Goal: Information Seeking & Learning: Learn about a topic

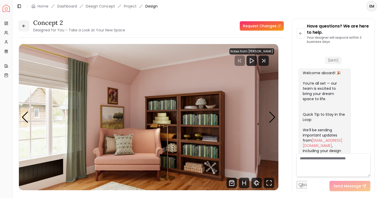
scroll to position [912, 0]
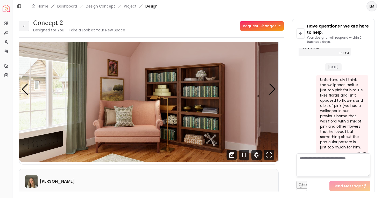
click at [20, 26] on button at bounding box center [24, 26] width 10 height 10
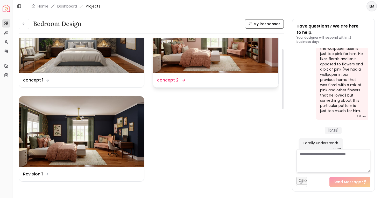
scroll to position [46, 0]
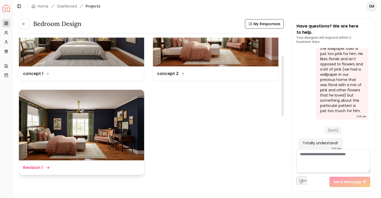
click at [134, 135] on img at bounding box center [81, 125] width 125 height 71
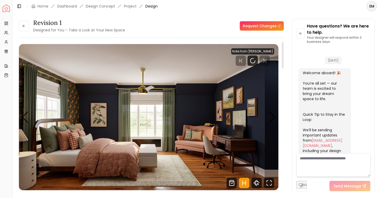
scroll to position [944, 0]
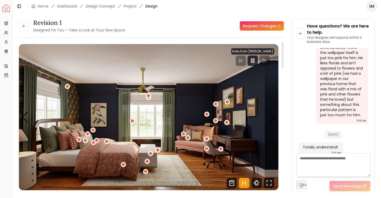
click at [267, 57] on div at bounding box center [252, 60] width 43 height 10
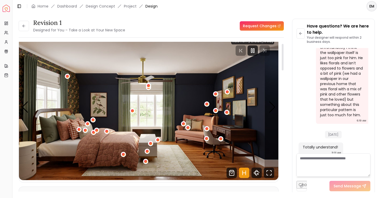
scroll to position [11, 0]
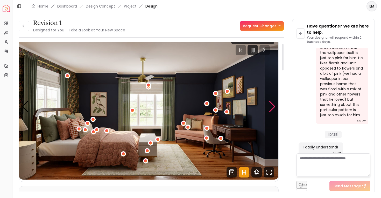
click at [272, 109] on div "Next slide" at bounding box center [272, 106] width 7 height 11
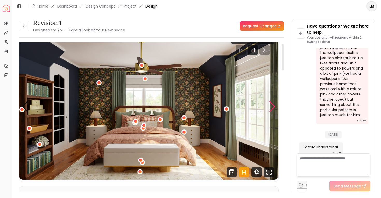
click at [272, 109] on div "Next slide" at bounding box center [272, 106] width 7 height 11
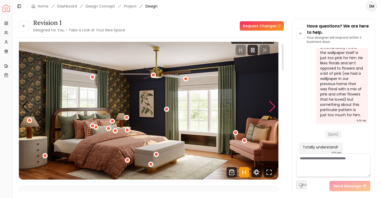
click at [272, 111] on div "Next slide" at bounding box center [272, 106] width 7 height 11
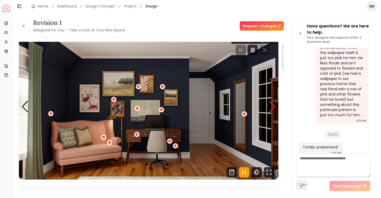
click at [272, 111] on div "Next slide" at bounding box center [272, 106] width 7 height 11
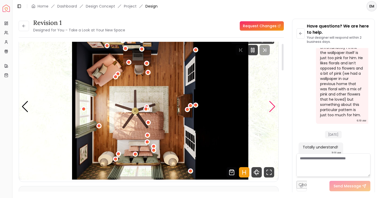
click at [272, 111] on div "Next slide" at bounding box center [272, 106] width 7 height 11
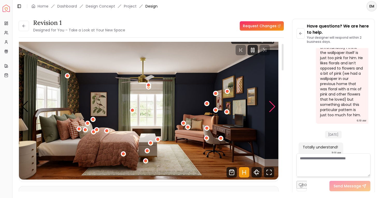
click at [271, 111] on div "Next slide" at bounding box center [272, 106] width 7 height 11
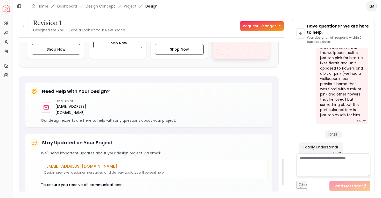
scroll to position [519, 0]
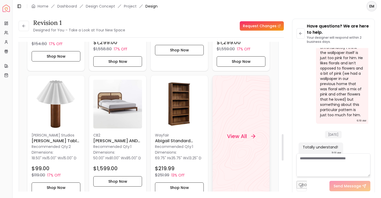
click at [235, 152] on div "View All" at bounding box center [241, 136] width 58 height 122
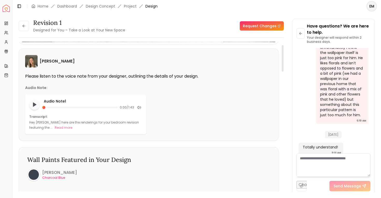
scroll to position [0, 0]
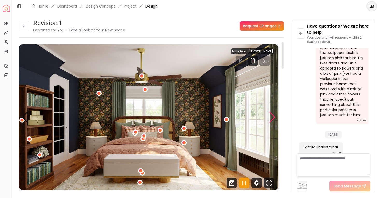
click at [275, 117] on div "Next slide" at bounding box center [272, 116] width 7 height 11
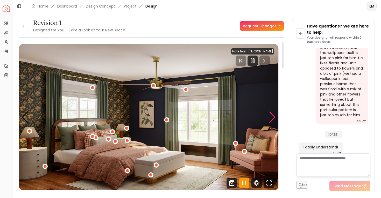
click at [274, 117] on div "Next slide" at bounding box center [272, 116] width 7 height 11
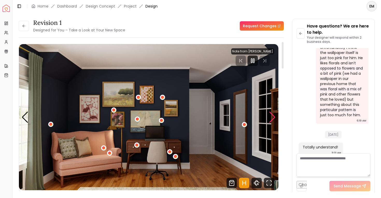
click at [274, 117] on div "Next slide" at bounding box center [272, 116] width 7 height 11
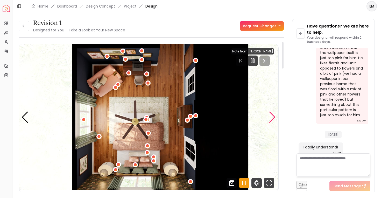
click at [275, 122] on div "Next slide" at bounding box center [272, 116] width 7 height 11
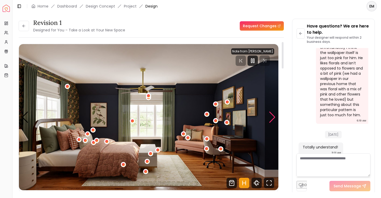
click at [275, 122] on div "Next slide" at bounding box center [272, 116] width 7 height 11
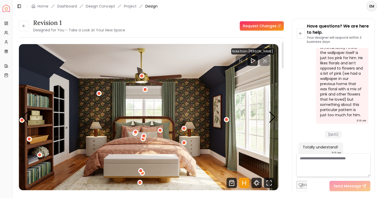
click at [274, 126] on img "2 / 5" at bounding box center [148, 117] width 259 height 146
click at [273, 122] on div "Next slide" at bounding box center [272, 116] width 7 height 11
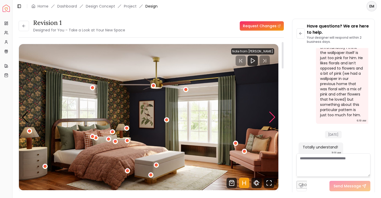
click at [273, 122] on div "Next slide" at bounding box center [272, 116] width 7 height 11
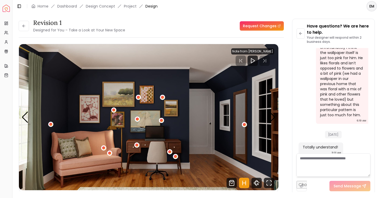
click at [31, 26] on div "Revision 1 Designed for You – Take a Look at Your New Space" at bounding box center [72, 26] width 107 height 15
click at [25, 26] on icon at bounding box center [24, 26] width 4 height 4
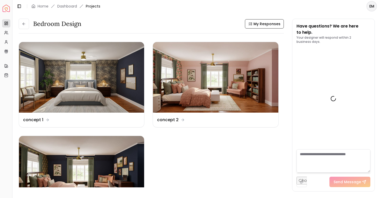
scroll to position [948, 0]
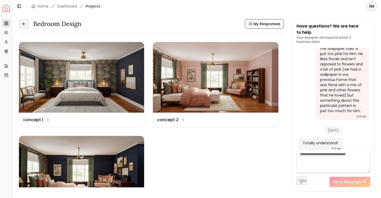
click at [25, 23] on icon at bounding box center [24, 24] width 4 height 4
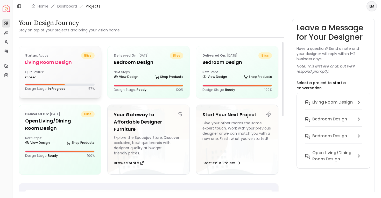
click at [79, 58] on div "Status: active bliss" at bounding box center [59, 55] width 69 height 6
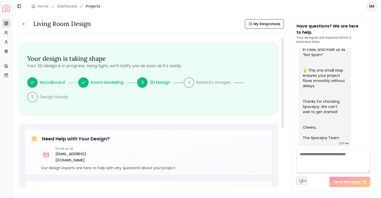
click at [24, 13] on div "Living Room design My Responses Living Room design My Responses Your design is …" at bounding box center [196, 102] width 369 height 180
click at [24, 28] on button at bounding box center [24, 24] width 10 height 10
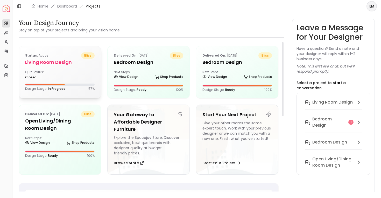
click at [88, 92] on div "Status: active bliss Living Room design Quiz Status: closed Design Stage: In Pr…" at bounding box center [60, 71] width 82 height 51
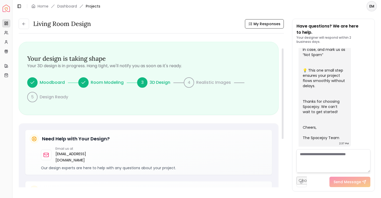
scroll to position [104, 0]
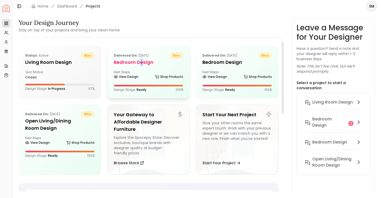
click at [142, 61] on h5 "Bedroom design" at bounding box center [148, 62] width 69 height 7
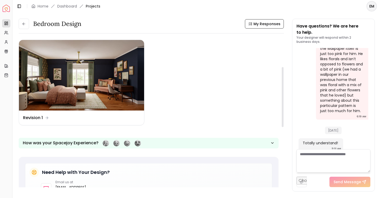
scroll to position [102, 0]
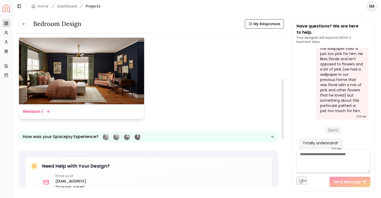
click at [124, 99] on img at bounding box center [81, 69] width 125 height 71
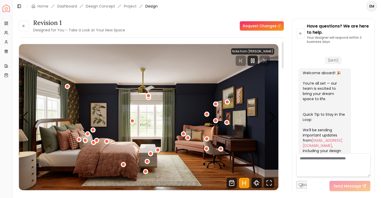
scroll to position [944, 0]
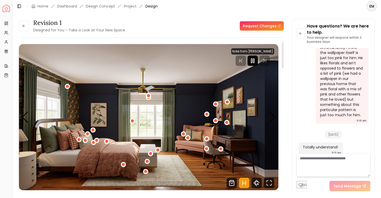
click at [256, 60] on icon "Pause" at bounding box center [253, 61] width 6 height 6
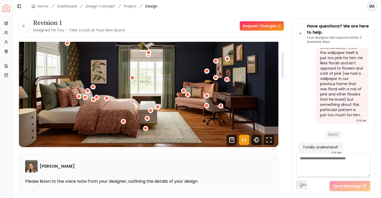
scroll to position [67, 0]
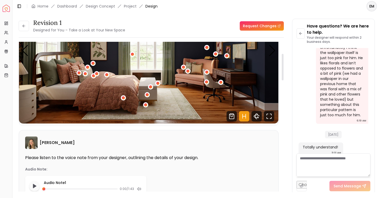
click at [243, 117] on icon "Hotspots Toggle" at bounding box center [244, 116] width 10 height 10
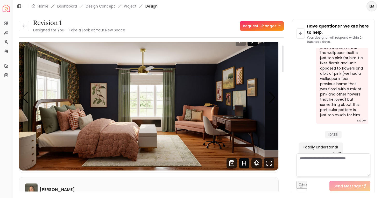
scroll to position [12, 0]
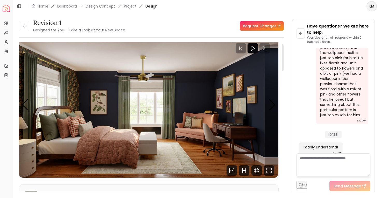
click at [264, 63] on img "1 / 5" at bounding box center [148, 105] width 259 height 146
click at [268, 110] on img "1 / 5" at bounding box center [148, 105] width 259 height 146
click at [269, 107] on div "Next slide" at bounding box center [272, 104] width 7 height 11
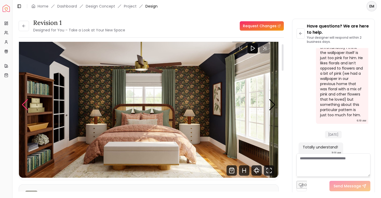
click at [23, 106] on div "Previous slide" at bounding box center [25, 104] width 7 height 11
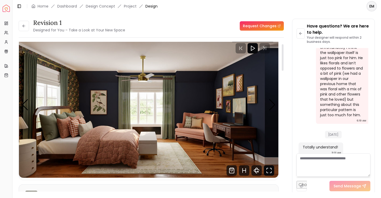
click at [270, 169] on icon "Fullscreen" at bounding box center [269, 170] width 10 height 10
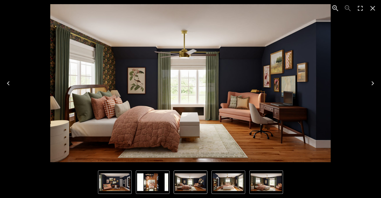
click at [194, 185] on img "1 of 5" at bounding box center [190, 182] width 31 height 18
click at [224, 173] on img "2 of 5" at bounding box center [228, 182] width 31 height 18
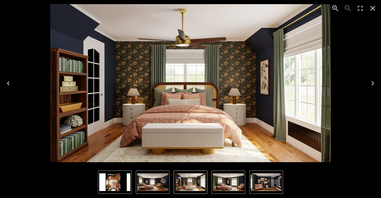
click at [241, 175] on img "3 of 5" at bounding box center [228, 182] width 31 height 18
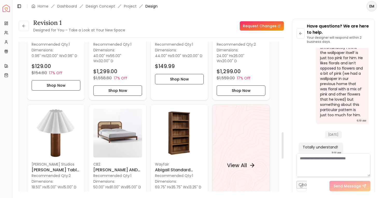
scroll to position [609, 0]
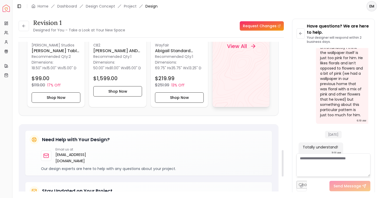
click at [237, 63] on div "View All" at bounding box center [241, 46] width 58 height 122
click at [17, 36] on div "Revision 1 Designed for You – Take a Look at Your New Space Request Changes Rev…" at bounding box center [196, 102] width 369 height 180
click at [23, 26] on icon at bounding box center [24, 26] width 4 height 4
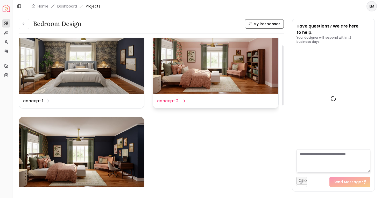
scroll to position [948, 0]
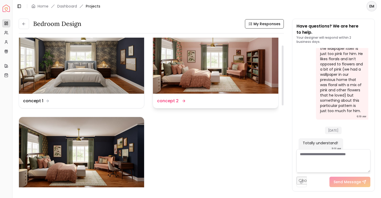
click at [199, 81] on img at bounding box center [215, 58] width 125 height 71
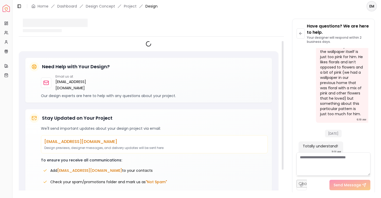
scroll to position [944, 0]
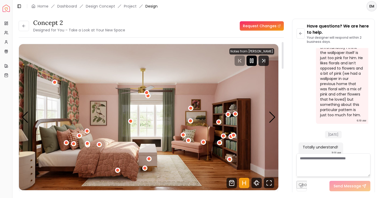
click at [251, 61] on rect "Pause" at bounding box center [250, 61] width 1 height 4
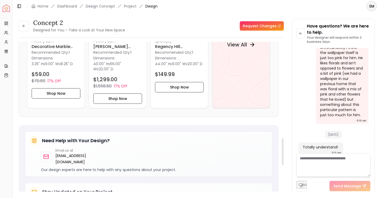
scroll to position [506, 0]
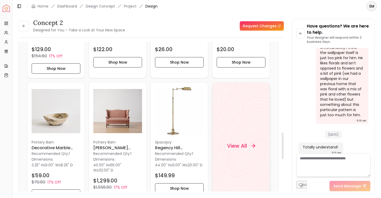
click at [252, 153] on div "View All" at bounding box center [241, 146] width 41 height 16
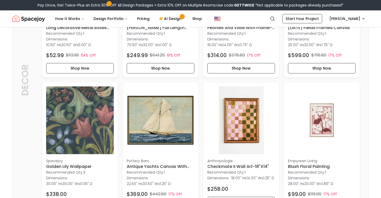
scroll to position [1117, 0]
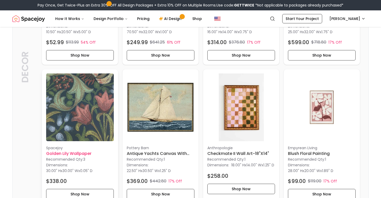
click at [88, 151] on h6 "Golden Lily Wallpaper" at bounding box center [80, 153] width 68 height 6
click at [80, 109] on img at bounding box center [80, 107] width 68 height 68
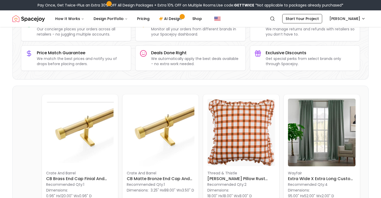
scroll to position [146, 0]
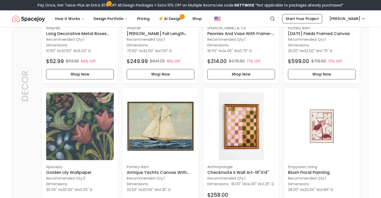
scroll to position [1106, 0]
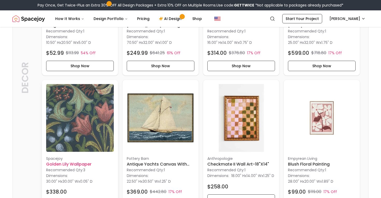
click at [94, 129] on img at bounding box center [80, 118] width 68 height 68
click at [88, 112] on img at bounding box center [80, 118] width 68 height 68
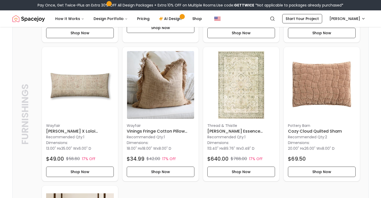
scroll to position [0, 0]
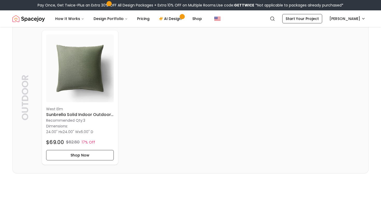
scroll to position [1769, 0]
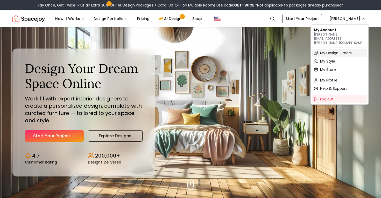
click at [328, 50] on span "My Design Orders" at bounding box center [336, 52] width 32 height 5
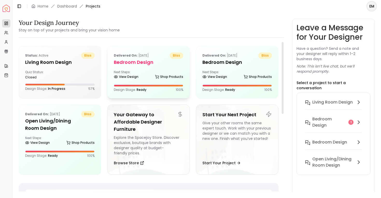
click at [152, 80] on div "View Design Shop Products" at bounding box center [148, 77] width 69 height 5
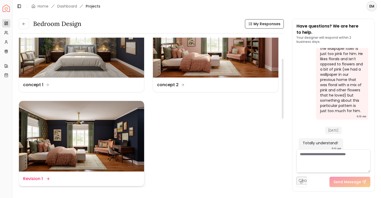
scroll to position [52, 0]
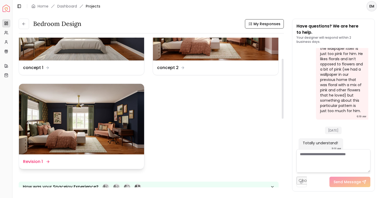
click at [128, 159] on div "Design Name Revision 1" at bounding box center [81, 161] width 117 height 6
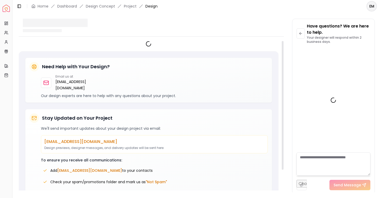
scroll to position [944, 0]
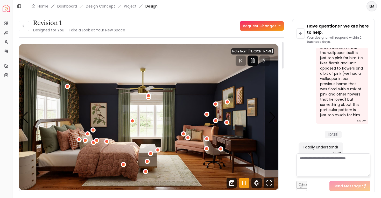
click at [252, 59] on icon "Pause" at bounding box center [253, 61] width 6 height 6
click at [254, 60] on icon "Play" at bounding box center [253, 61] width 6 height 6
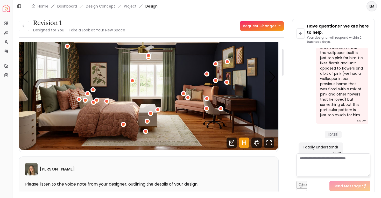
click at [243, 137] on icon "Hotspots Toggle" at bounding box center [244, 142] width 10 height 10
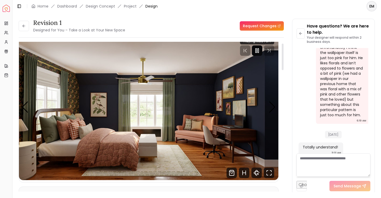
scroll to position [9, 0]
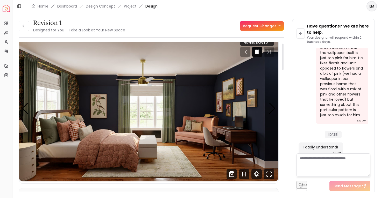
click at [268, 50] on div at bounding box center [257, 52] width 34 height 10
click at [273, 104] on div "Next slide" at bounding box center [272, 108] width 7 height 11
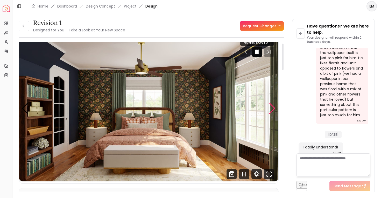
click at [273, 104] on div "Next slide" at bounding box center [272, 108] width 7 height 11
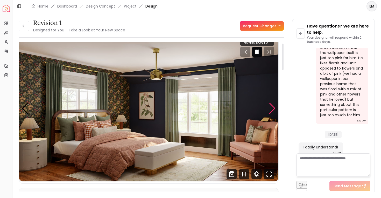
click at [273, 105] on div "Next slide" at bounding box center [272, 108] width 7 height 11
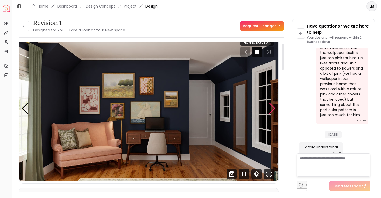
click at [273, 105] on div "Next slide" at bounding box center [272, 108] width 7 height 11
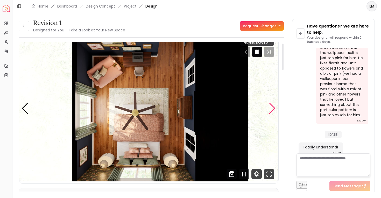
click at [274, 105] on div "Next slide" at bounding box center [272, 108] width 7 height 11
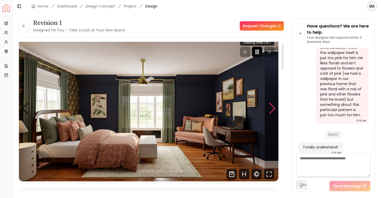
click at [274, 105] on div "Next slide" at bounding box center [272, 108] width 7 height 11
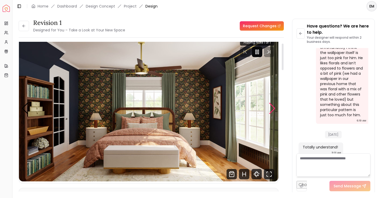
click at [271, 107] on div "Next slide" at bounding box center [272, 108] width 7 height 11
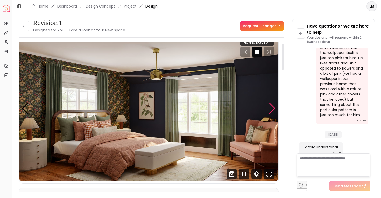
click at [271, 107] on div "Next slide" at bounding box center [272, 108] width 7 height 11
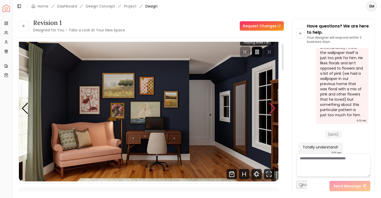
click at [271, 107] on div "Next slide" at bounding box center [272, 108] width 7 height 11
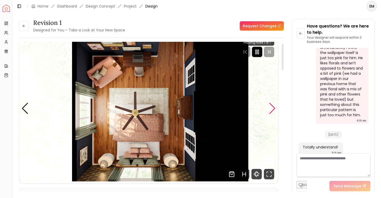
click at [271, 107] on div "Next slide" at bounding box center [272, 108] width 7 height 11
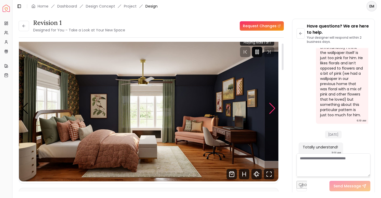
click at [271, 107] on div "Next slide" at bounding box center [272, 108] width 7 height 11
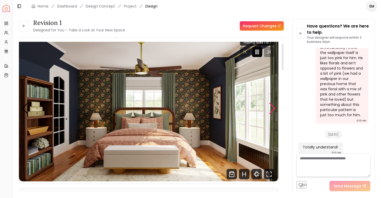
click at [271, 107] on div "Next slide" at bounding box center [272, 108] width 7 height 11
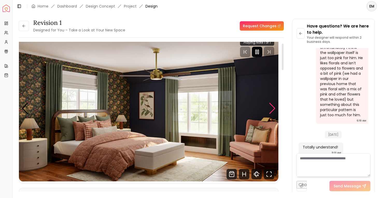
click at [271, 107] on div "Next slide" at bounding box center [272, 108] width 7 height 11
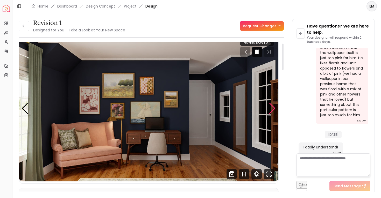
click at [271, 107] on div "Next slide" at bounding box center [272, 108] width 7 height 11
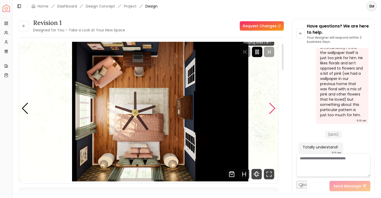
click at [271, 107] on div "Next slide" at bounding box center [272, 108] width 7 height 11
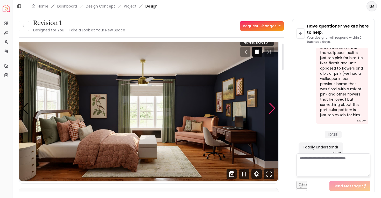
click at [271, 107] on div "Next slide" at bounding box center [272, 108] width 7 height 11
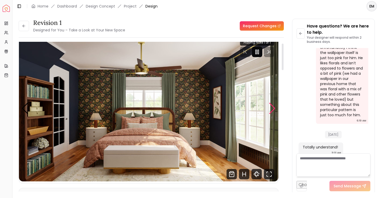
click at [271, 107] on div "Next slide" at bounding box center [272, 108] width 7 height 11
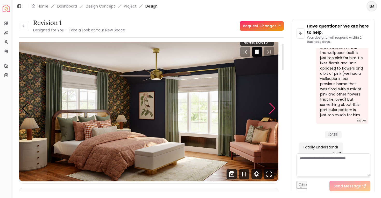
click at [271, 107] on div "Next slide" at bounding box center [272, 108] width 7 height 11
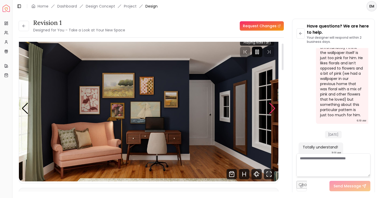
click at [271, 107] on div "Next slide" at bounding box center [272, 108] width 7 height 11
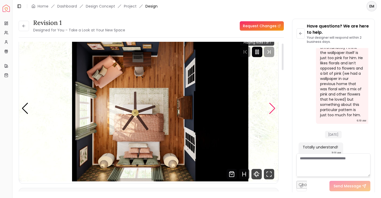
click at [271, 107] on div "Next slide" at bounding box center [272, 108] width 7 height 11
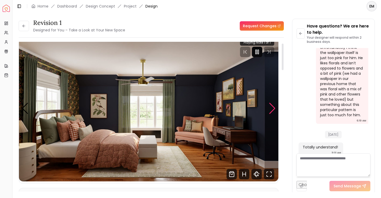
click at [271, 107] on div "Next slide" at bounding box center [272, 108] width 7 height 11
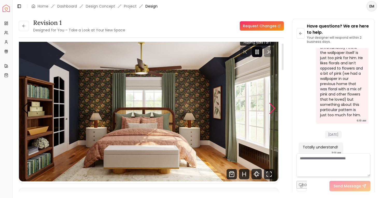
click at [271, 107] on div "Next slide" at bounding box center [272, 108] width 7 height 11
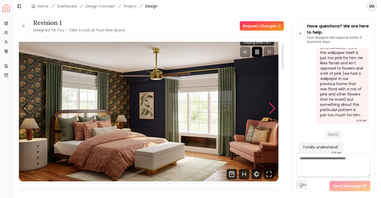
click at [271, 107] on div "Next slide" at bounding box center [272, 108] width 7 height 11
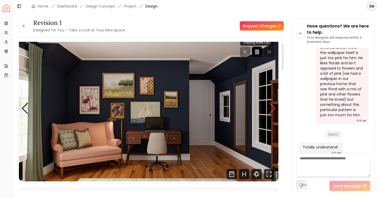
click at [271, 107] on div "Next slide" at bounding box center [272, 108] width 7 height 11
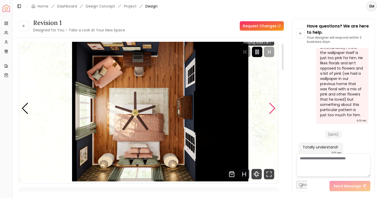
click at [271, 107] on div "Next slide" at bounding box center [272, 108] width 7 height 11
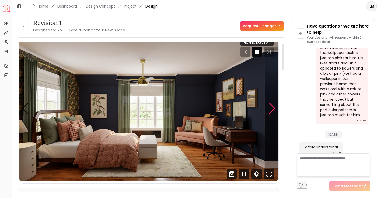
click at [271, 107] on div "Next slide" at bounding box center [272, 108] width 7 height 11
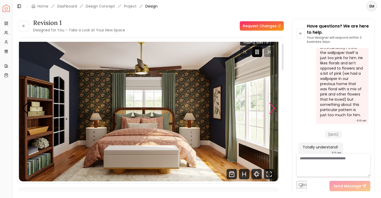
click at [271, 107] on div "Next slide" at bounding box center [272, 108] width 7 height 11
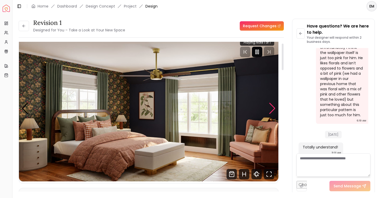
click at [271, 107] on div "Next slide" at bounding box center [272, 108] width 7 height 11
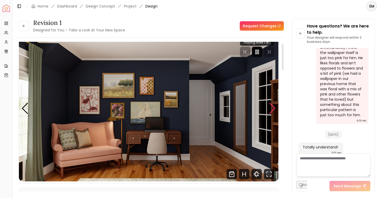
click at [272, 107] on div "Next slide" at bounding box center [272, 108] width 7 height 11
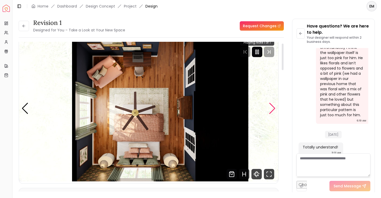
click at [272, 108] on div "Next slide" at bounding box center [272, 108] width 7 height 11
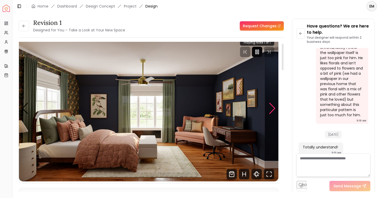
click at [272, 108] on div "Next slide" at bounding box center [272, 108] width 7 height 11
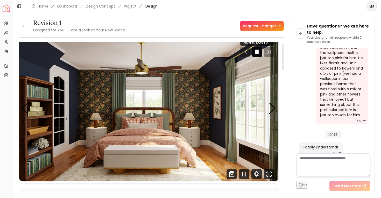
click at [271, 114] on img "2 / 5" at bounding box center [148, 108] width 259 height 146
click at [271, 111] on div "Next slide" at bounding box center [272, 108] width 7 height 11
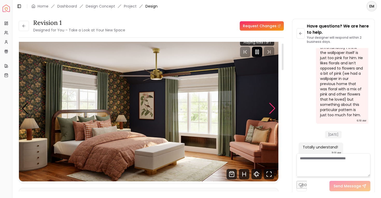
click at [271, 111] on div "Next slide" at bounding box center [272, 108] width 7 height 11
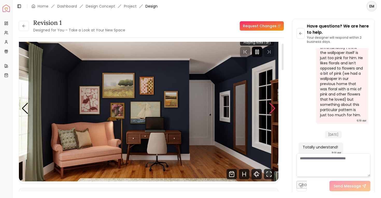
click at [271, 111] on div "Next slide" at bounding box center [272, 108] width 7 height 11
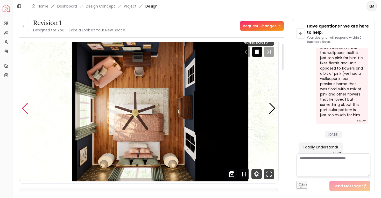
click at [24, 103] on div "Previous slide" at bounding box center [25, 108] width 7 height 11
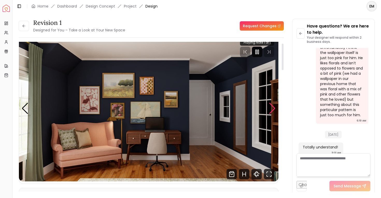
click at [271, 109] on div "Next slide" at bounding box center [272, 108] width 7 height 11
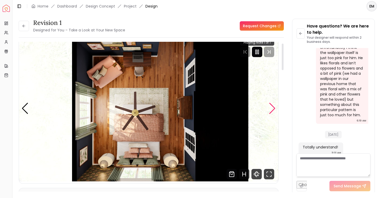
click at [271, 110] on div "Next slide" at bounding box center [272, 108] width 7 height 11
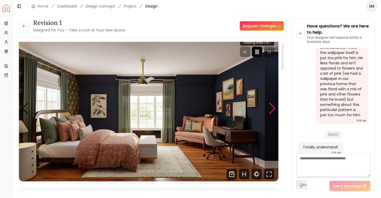
click at [271, 110] on div "Next slide" at bounding box center [272, 108] width 7 height 11
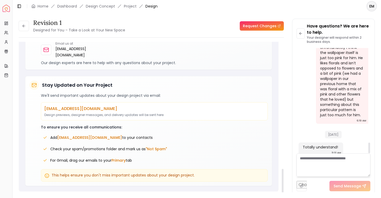
scroll to position [918, 0]
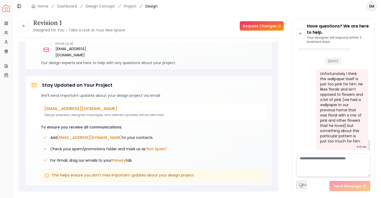
drag, startPoint x: 321, startPoint y: 67, endPoint x: 355, endPoint y: 142, distance: 82.5
click at [355, 142] on div "Unfortunately I think the wallpaper itself is just too pink for him. He likes f…" at bounding box center [342, 109] width 52 height 81
click at [39, 3] on div "Toggle Sidebar Home Dashboard Design Concept Project Design" at bounding box center [86, 6] width 149 height 7
click at [68, 7] on link "Dashboard" at bounding box center [67, 6] width 20 height 5
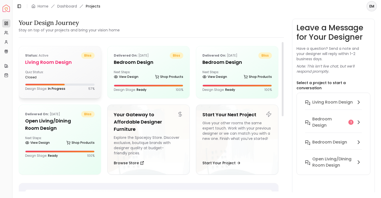
click at [75, 54] on div "Status: active bliss" at bounding box center [59, 55] width 69 height 6
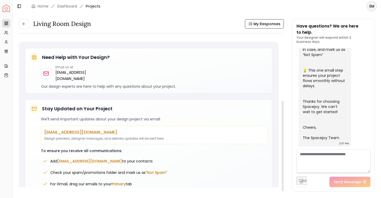
scroll to position [104, 0]
